Goal: Communication & Community: Ask a question

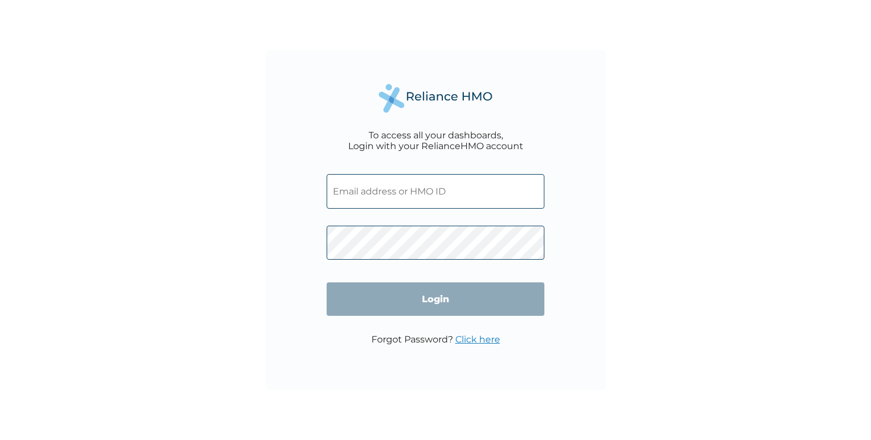
click at [431, 196] on input "text" at bounding box center [436, 191] width 218 height 35
click at [365, 196] on input "text" at bounding box center [436, 191] width 218 height 35
click at [455, 187] on input "text" at bounding box center [436, 191] width 218 height 35
paste input "BDM/10036/A"
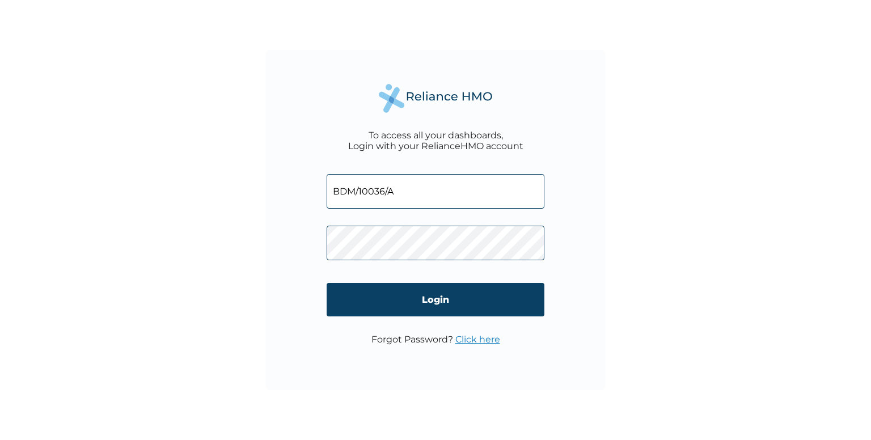
type input "BDM/10036/A"
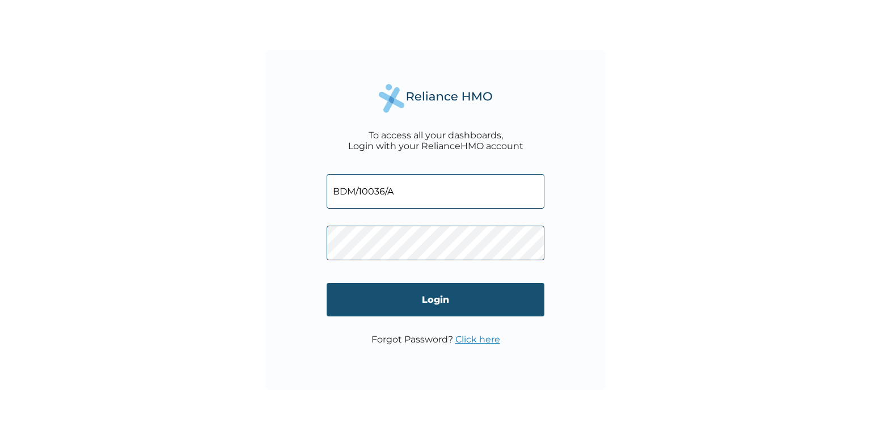
click at [469, 300] on input "Login" at bounding box center [436, 299] width 218 height 33
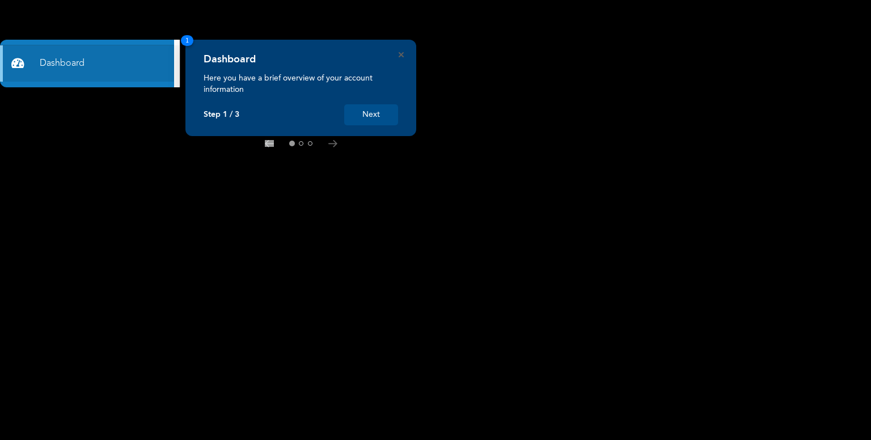
click at [356, 109] on button "Next" at bounding box center [371, 114] width 54 height 21
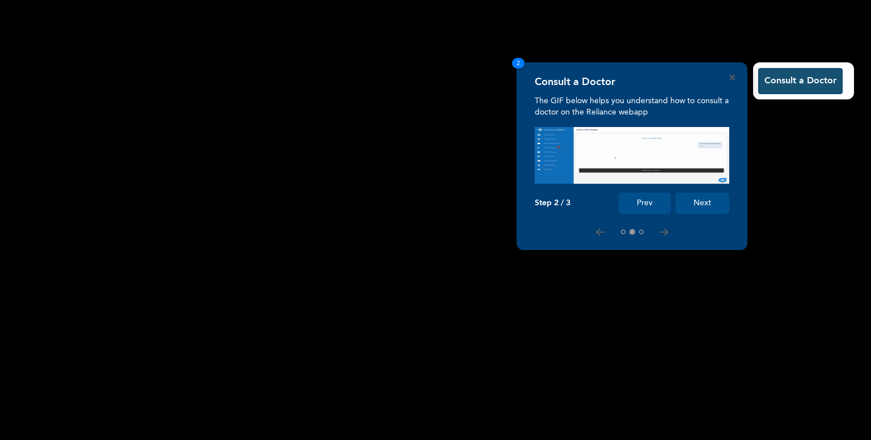
click at [794, 90] on button "Consult a Doctor" at bounding box center [800, 81] width 84 height 26
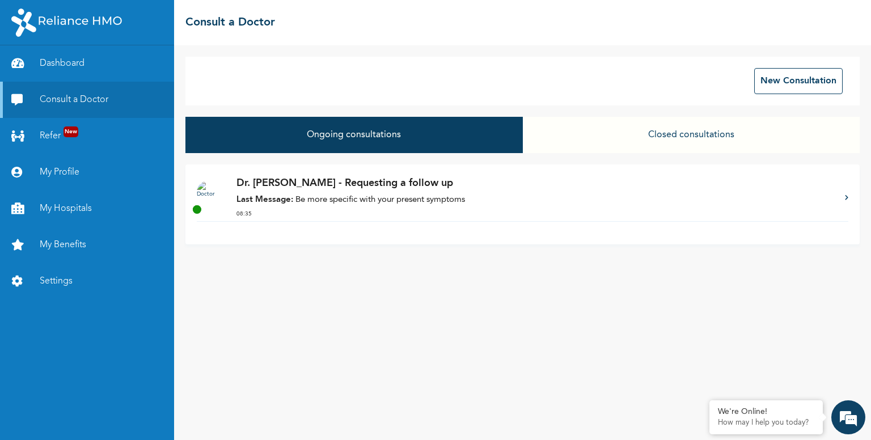
click at [694, 138] on button "Closed consultations" at bounding box center [691, 135] width 337 height 36
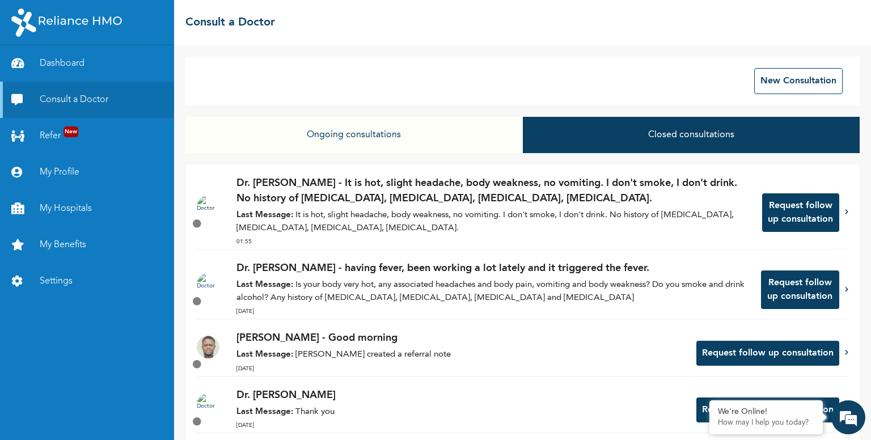
click at [454, 202] on p "Dr. [PERSON_NAME] - It is hot, slight headache, body weakness, no vomiting. I d…" at bounding box center [493, 191] width 514 height 31
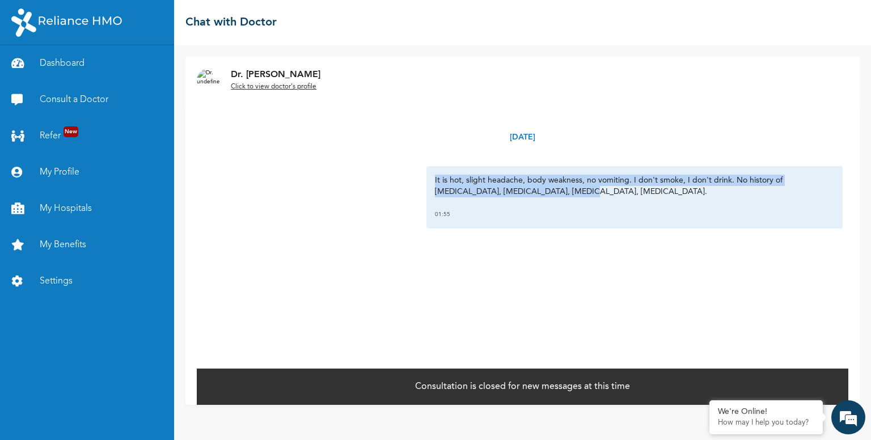
drag, startPoint x: 431, startPoint y: 181, endPoint x: 576, endPoint y: 194, distance: 145.2
click at [576, 194] on p "It is hot, slight headache, body weakness, no vomiting. I don't smoke, I don't …" at bounding box center [634, 186] width 399 height 23
copy p "It is hot, slight headache, body weakness, no vomiting. I don't smoke, I don't …"
click at [104, 102] on link "Consult a Doctor" at bounding box center [87, 100] width 174 height 36
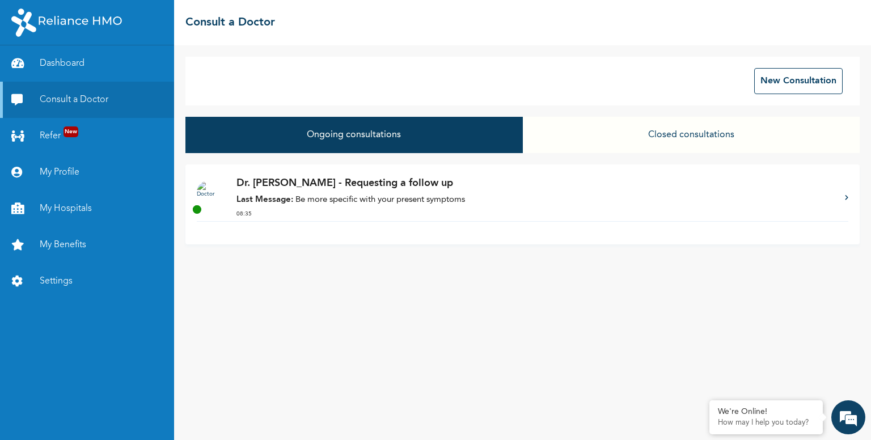
click at [326, 191] on p "Dr. [PERSON_NAME] - Requesting a follow up" at bounding box center [534, 183] width 597 height 15
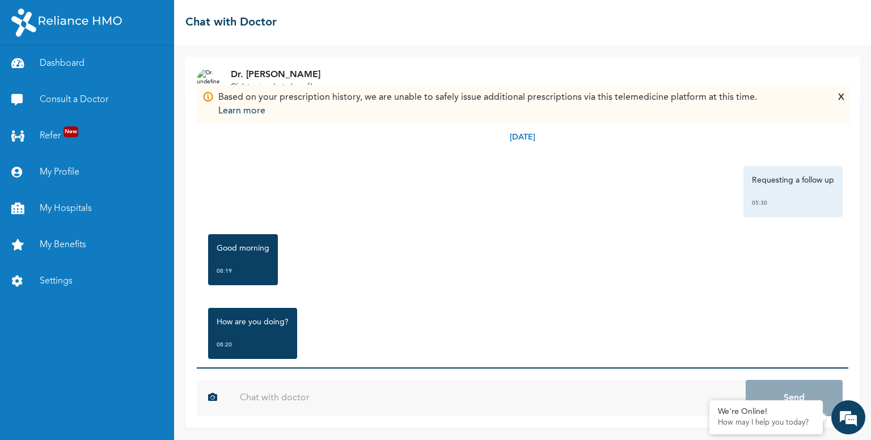
click at [280, 409] on input "text" at bounding box center [487, 398] width 517 height 36
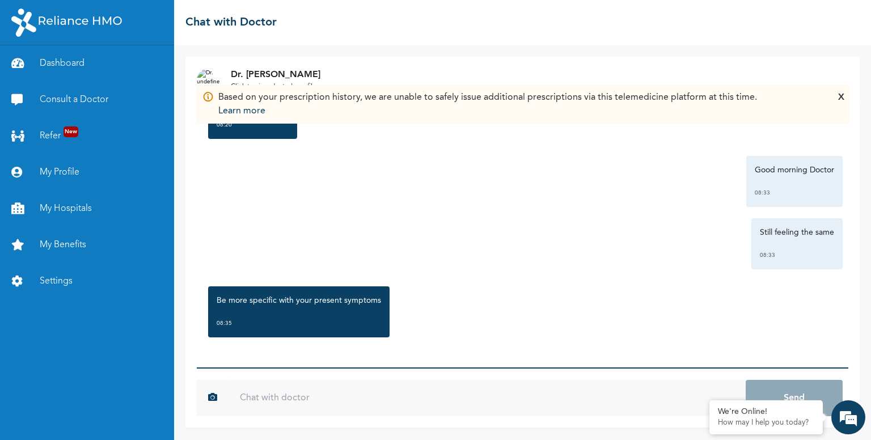
scroll to position [221, 0]
paste input "It is hot, slight headache, body weakness, no vomiting. I don't smoke, I don't …"
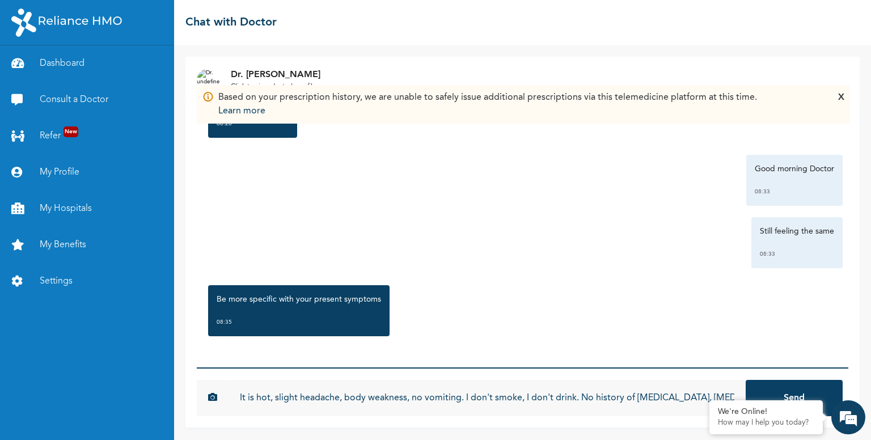
scroll to position [0, 56]
click at [262, 391] on input "It is hot, slight headache, body weakness, no vomiting. I don't smoke, I don't …" at bounding box center [487, 398] width 517 height 36
click at [261, 397] on input "It is hot, slight headache, body weakness, no vomiting. I don't smoke, I don't …" at bounding box center [487, 398] width 517 height 36
click at [247, 395] on input "It is hot, slight headache, body weakness, no vomiting. I don't smoke, I don't …" at bounding box center [487, 398] width 517 height 36
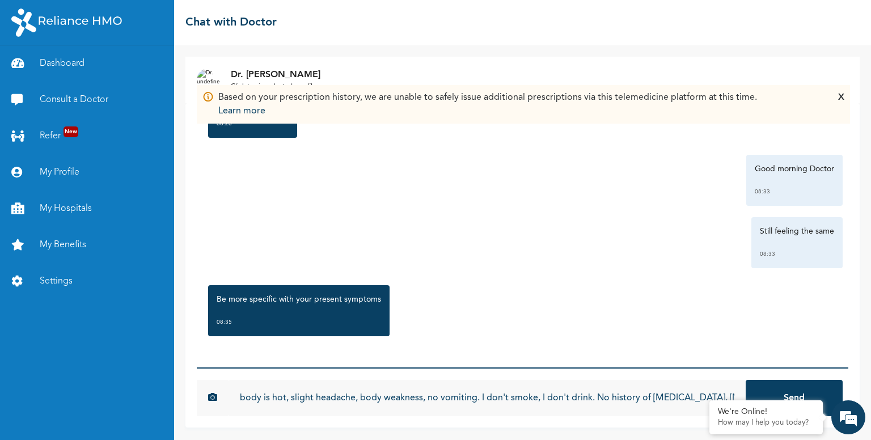
type input "body is hot, slight headache, body weakness, no vomiting. I don't smoke, I don'…"
click at [817, 384] on button "Send" at bounding box center [794, 398] width 97 height 36
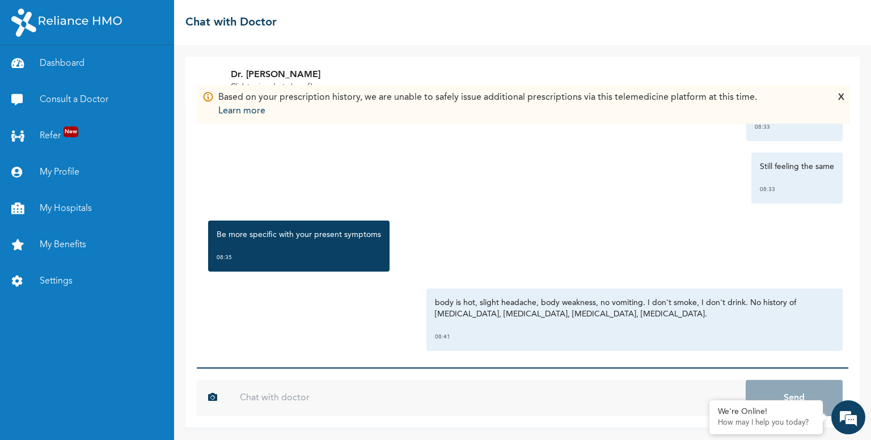
scroll to position [295, 0]
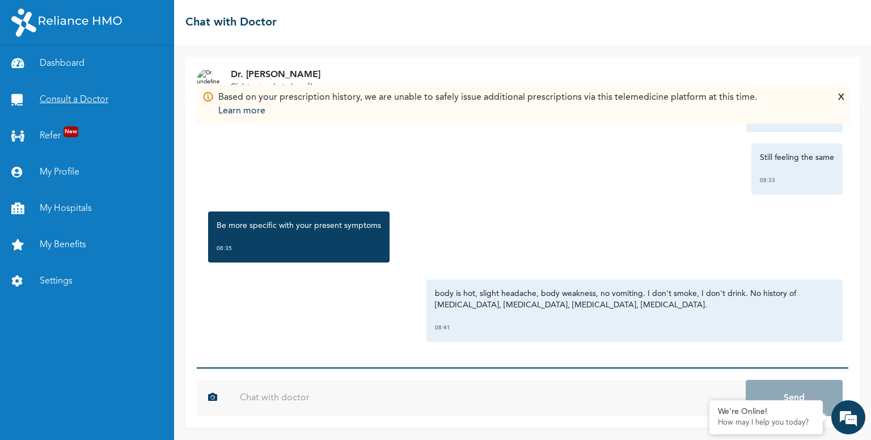
click at [64, 98] on link "Consult a Doctor" at bounding box center [87, 100] width 174 height 36
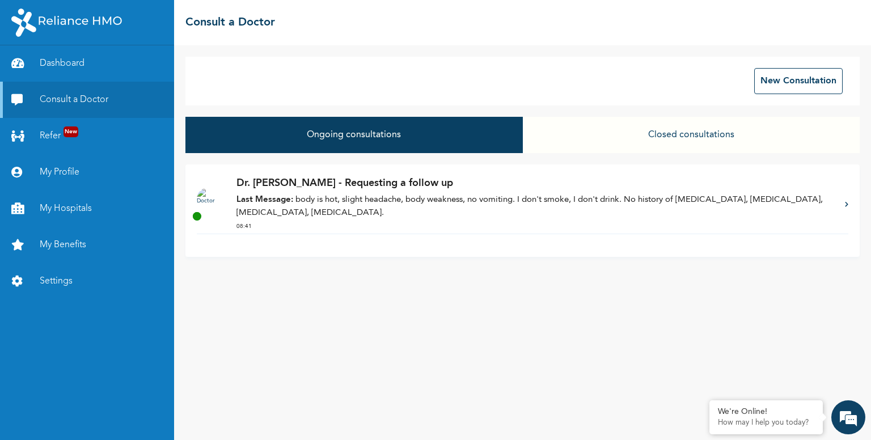
click at [519, 151] on button "Ongoing consultations" at bounding box center [353, 135] width 337 height 36
click at [696, 127] on button "Closed consultations" at bounding box center [691, 135] width 337 height 36
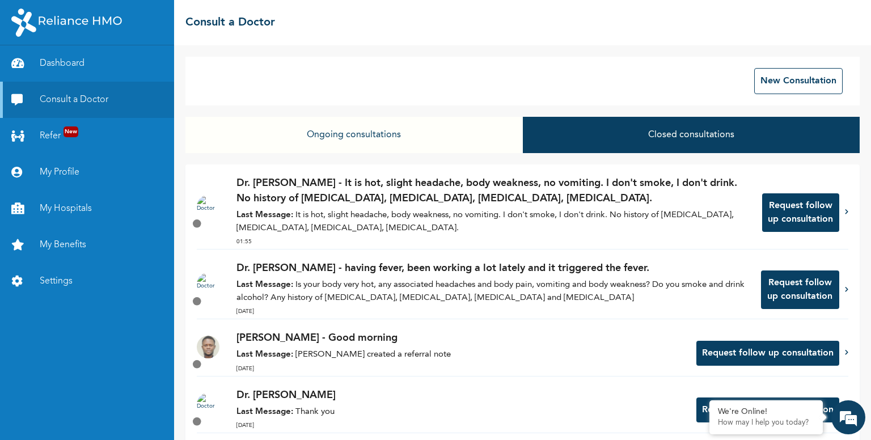
click at [404, 295] on p "Last Message: Is your body very hot, any associated headaches and body pain, vo…" at bounding box center [492, 292] width 513 height 26
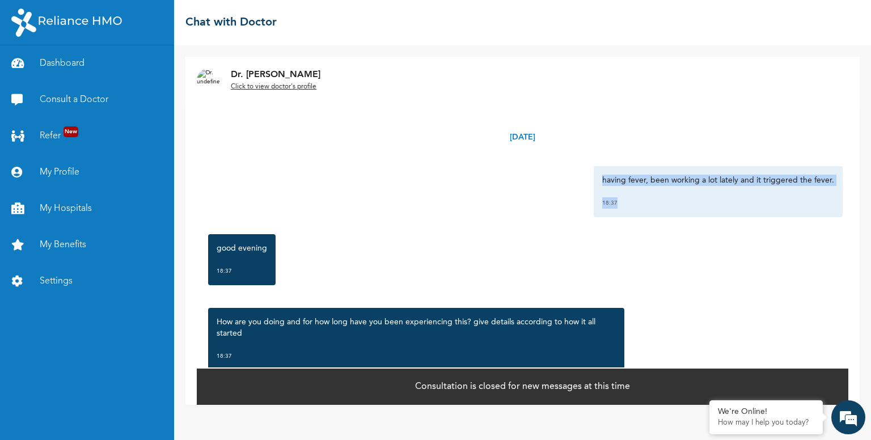
drag, startPoint x: 595, startPoint y: 179, endPoint x: 832, endPoint y: 188, distance: 237.7
click at [832, 188] on div "having fever, been working a lot lately and it triggered the fever. 18:37" at bounding box center [718, 191] width 249 height 51
copy div "having fever, been working a lot lately and it triggered the fever. 18:37"
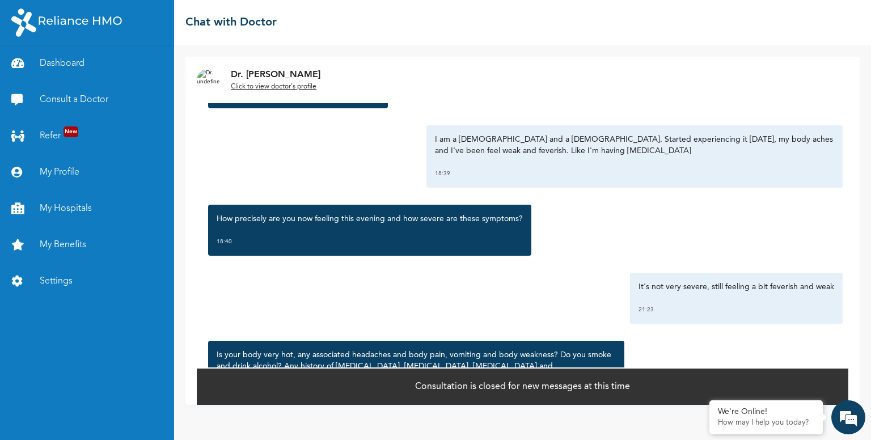
scroll to position [340, 0]
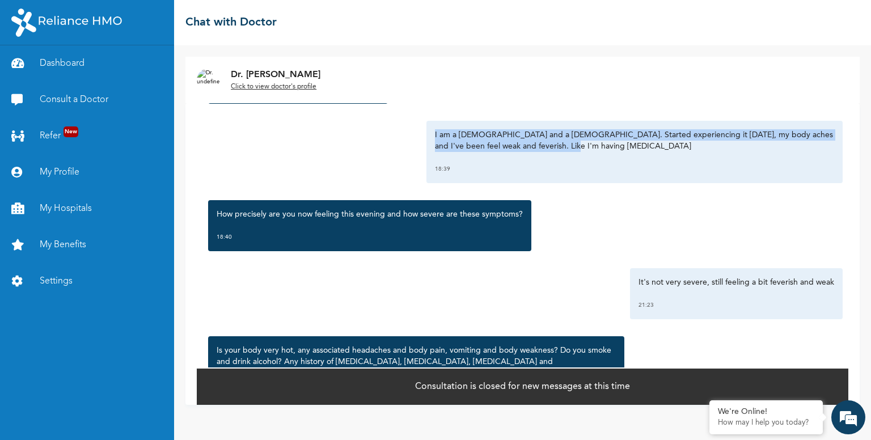
drag, startPoint x: 431, startPoint y: 132, endPoint x: 562, endPoint y: 145, distance: 132.1
click at [562, 145] on div "I am a [DEMOGRAPHIC_DATA] and a [DEMOGRAPHIC_DATA]. Started experiencing it [DA…" at bounding box center [634, 152] width 416 height 62
copy p "I am a [DEMOGRAPHIC_DATA] and a [DEMOGRAPHIC_DATA]. Started experiencing it [DA…"
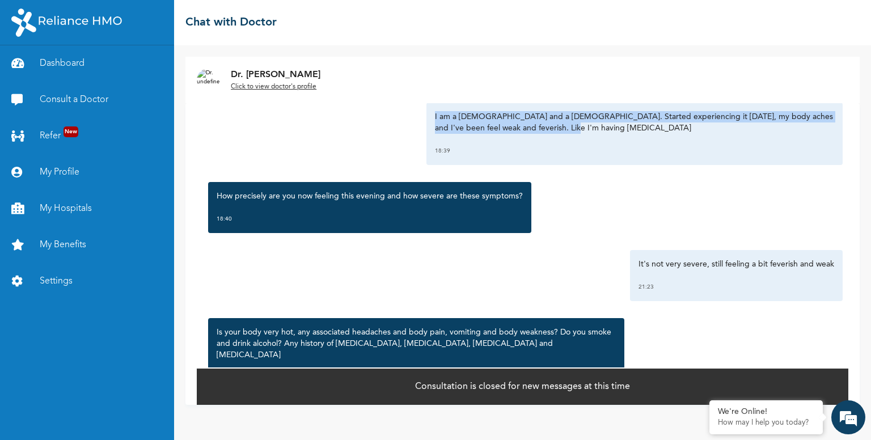
scroll to position [403, 0]
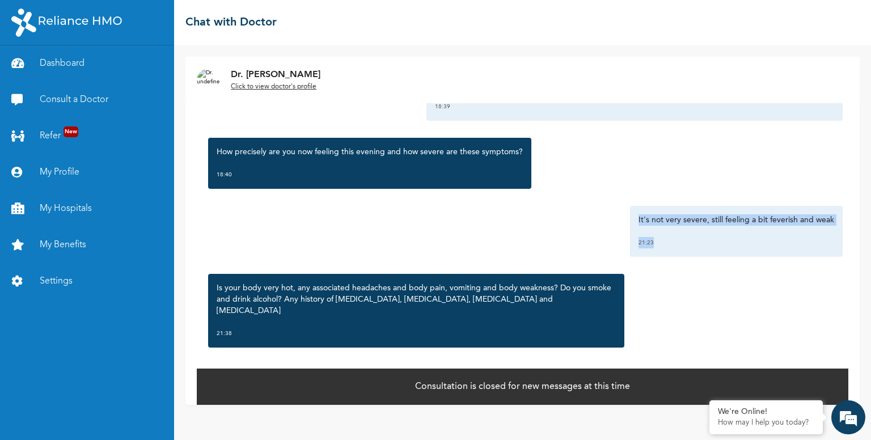
drag, startPoint x: 629, startPoint y: 220, endPoint x: 860, endPoint y: 227, distance: 230.9
click at [860, 227] on div "Dr. [PERSON_NAME] Click to view doctor's profile [DATE] having fever, been work…" at bounding box center [522, 242] width 697 height 395
copy div "It's not very severe, still feeling a bit feverish and weak 21:23"
click at [66, 95] on link "Consult a Doctor" at bounding box center [87, 100] width 174 height 36
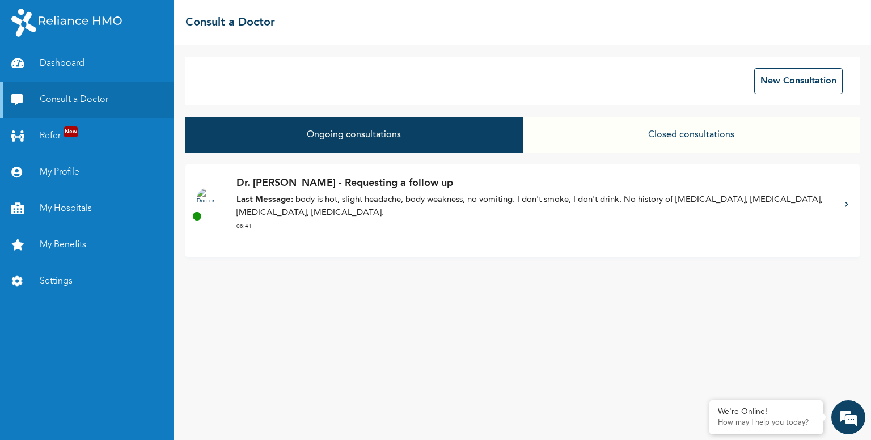
click at [386, 184] on p "Dr. [PERSON_NAME] - Requesting a follow up" at bounding box center [534, 183] width 597 height 15
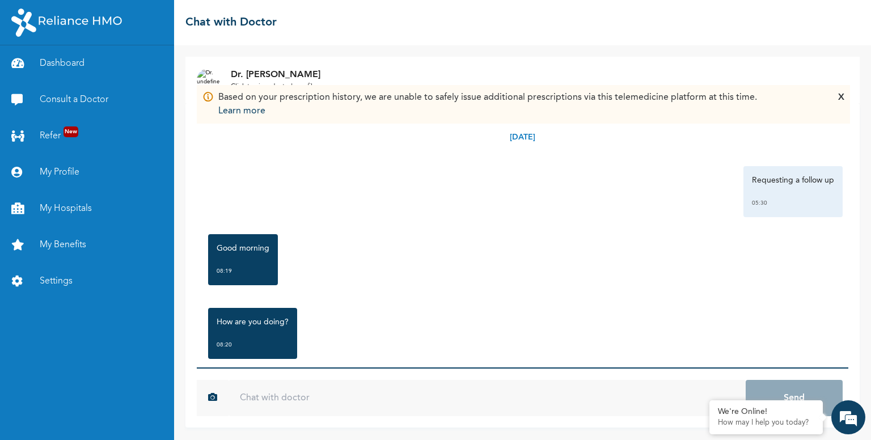
click at [428, 392] on input "text" at bounding box center [487, 398] width 517 height 36
paste input "I am a [DEMOGRAPHIC_DATA] and a [DEMOGRAPHIC_DATA]. Started experiencing it [DA…"
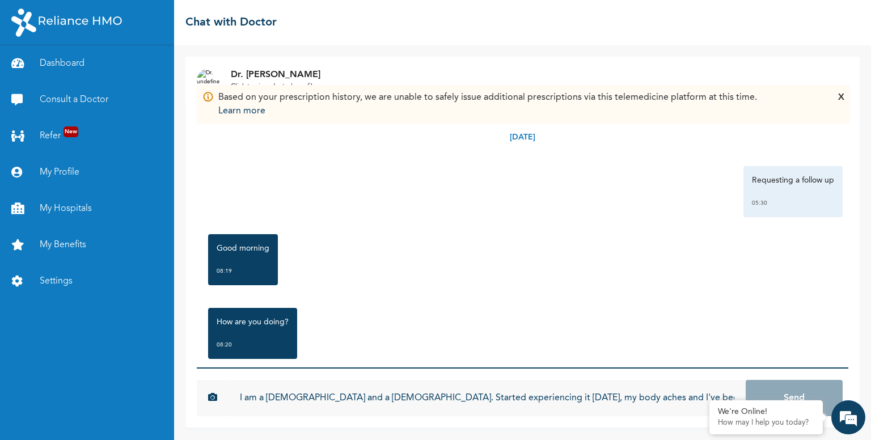
scroll to position [0, 71]
type input "I am a [DEMOGRAPHIC_DATA] and a [DEMOGRAPHIC_DATA]. Started experiencing it [DA…"
click at [841, 378] on form "I am a [DEMOGRAPHIC_DATA] and a [DEMOGRAPHIC_DATA]. Started experiencing it [DA…" at bounding box center [523, 397] width 652 height 60
click at [828, 389] on button "Send" at bounding box center [794, 398] width 97 height 36
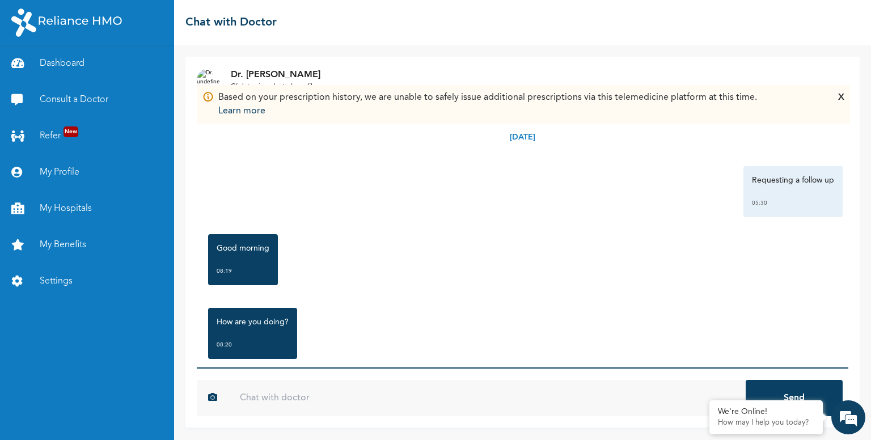
scroll to position [0, 0]
click at [635, 411] on input "text" at bounding box center [487, 398] width 517 height 36
paste input "having fever, been working a lot lately and it triggered the fever. 18:37"
type input "having fever, been working a lot lately and it triggered the fever. 18:37"
click at [774, 393] on button "Send" at bounding box center [794, 398] width 97 height 36
